Goal: Find contact information: Find contact information

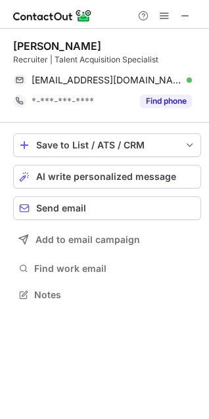
scroll to position [286, 209]
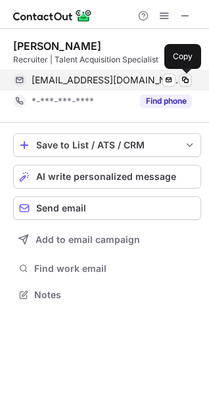
click at [185, 78] on span at bounding box center [185, 80] width 11 height 11
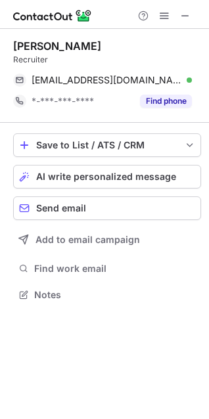
scroll to position [286, 209]
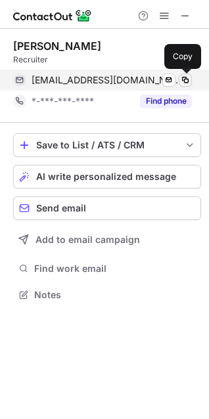
click at [187, 78] on span at bounding box center [185, 80] width 11 height 11
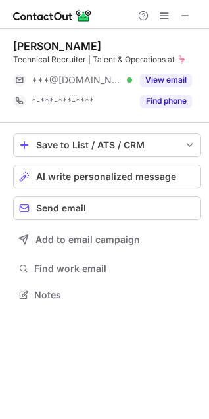
scroll to position [286, 209]
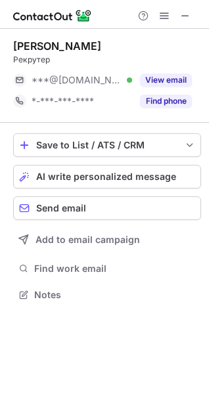
scroll to position [286, 209]
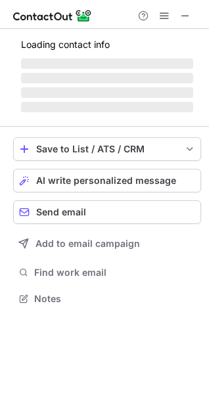
scroll to position [286, 209]
